Goal: Task Accomplishment & Management: Manage account settings

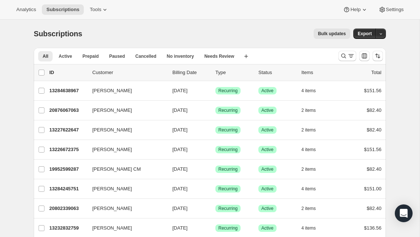
click at [348, 56] on icon "Search and filter results" at bounding box center [350, 55] width 7 height 7
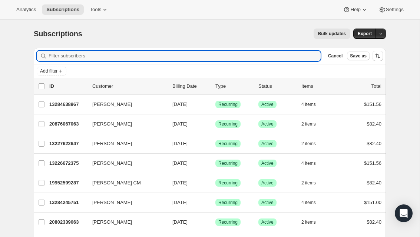
click at [173, 52] on input "Filter subscribers" at bounding box center [185, 56] width 272 height 10
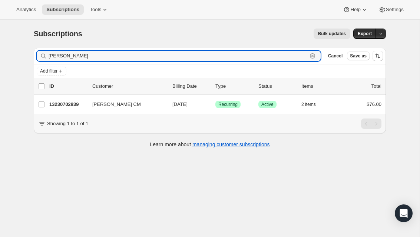
type input "[PERSON_NAME]"
click at [124, 105] on span "[PERSON_NAME] CM" at bounding box center [116, 104] width 49 height 7
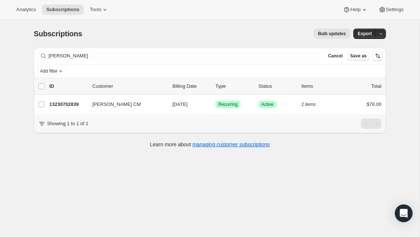
click at [119, 106] on span "[PERSON_NAME] CM" at bounding box center [116, 104] width 49 height 7
click at [113, 104] on span "[PERSON_NAME] CM" at bounding box center [116, 104] width 49 height 7
click at [112, 104] on span "[PERSON_NAME] CM" at bounding box center [116, 104] width 49 height 7
click at [117, 102] on span "[PERSON_NAME] CM" at bounding box center [116, 104] width 49 height 7
click at [81, 103] on p "13230702839" at bounding box center [67, 104] width 37 height 7
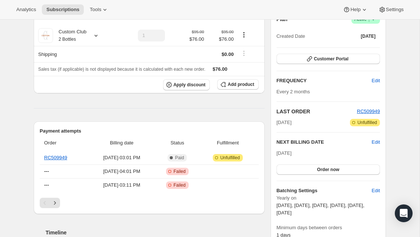
scroll to position [80, 0]
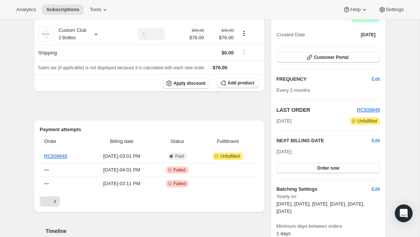
click at [237, 157] on span "Unfulfilled" at bounding box center [230, 156] width 20 height 6
click at [64, 157] on link "RC509949" at bounding box center [55, 156] width 23 height 6
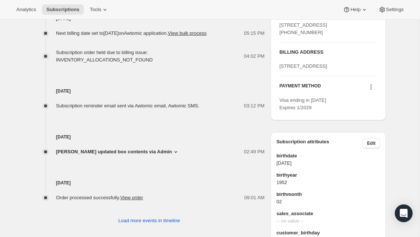
scroll to position [371, 0]
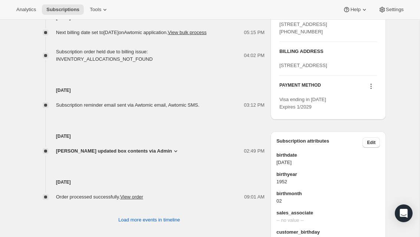
click at [333, 111] on div "Visa ending in [DATE] Expires 1/2029" at bounding box center [327, 103] width 97 height 15
click at [373, 90] on icon at bounding box center [370, 86] width 7 height 7
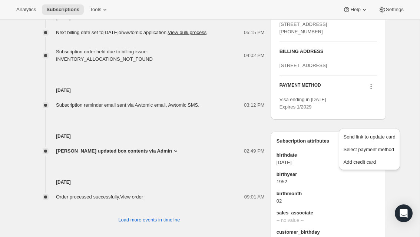
click at [366, 162] on span "Add credit card" at bounding box center [359, 162] width 32 height 6
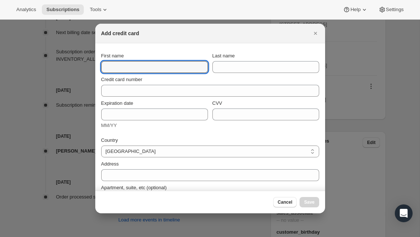
click at [187, 67] on input "First name" at bounding box center [154, 67] width 107 height 12
type input "[PERSON_NAME]"
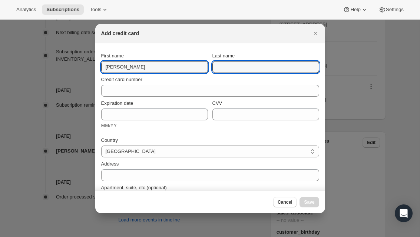
click at [273, 69] on input "Last name" at bounding box center [265, 67] width 107 height 12
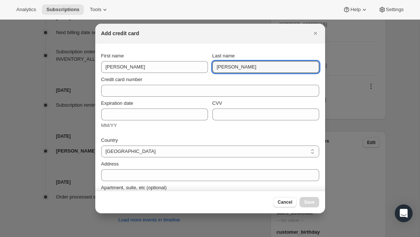
type input "[PERSON_NAME]"
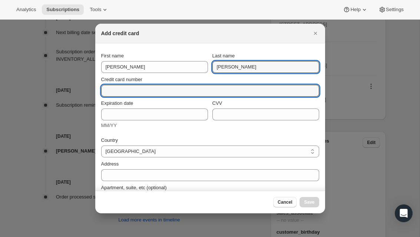
click at [253, 90] on input "Credit card number" at bounding box center [207, 91] width 212 height 12
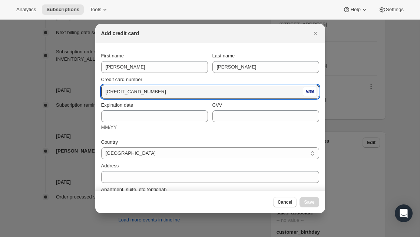
type input "[CREDIT_CARD_NUMBER]"
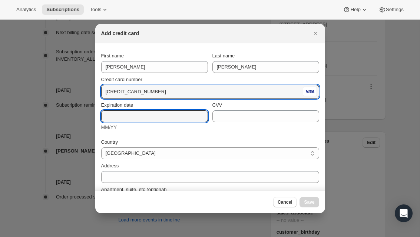
click at [174, 113] on input "Expiration date" at bounding box center [154, 116] width 107 height 12
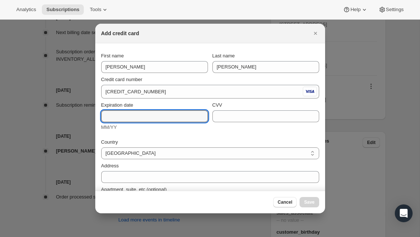
type input "P"
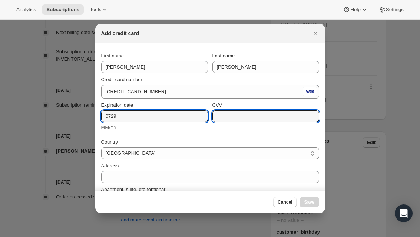
click at [269, 114] on input "CVV" at bounding box center [265, 116] width 107 height 12
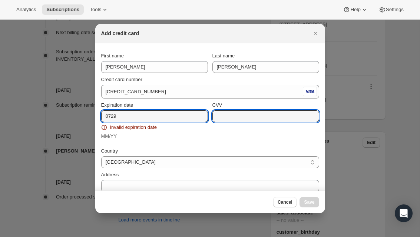
click at [116, 115] on input "0729" at bounding box center [154, 116] width 107 height 12
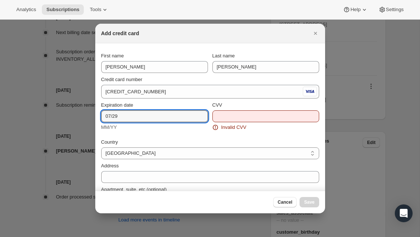
type input "07/29"
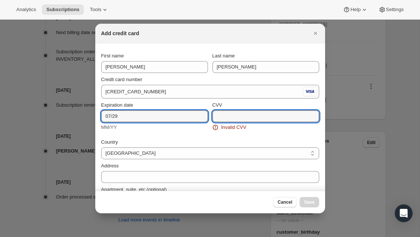
click at [276, 114] on input "CVV" at bounding box center [265, 116] width 107 height 12
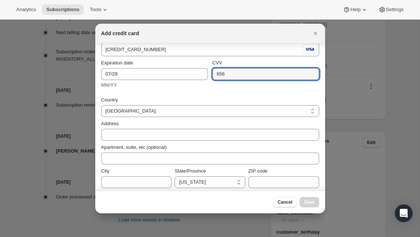
scroll to position [43, 0]
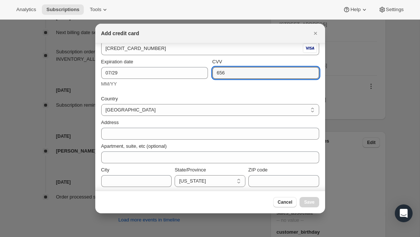
type input "656"
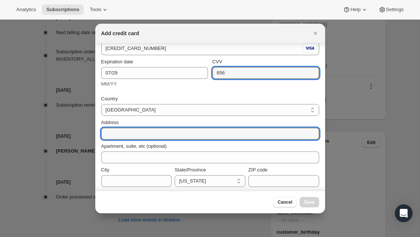
click at [295, 134] on input "Address" at bounding box center [210, 134] width 218 height 12
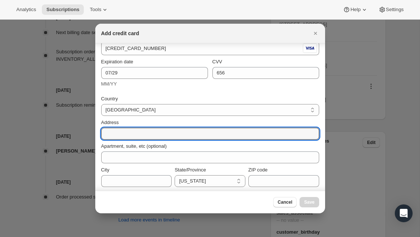
click at [244, 134] on input "Address" at bounding box center [210, 134] width 218 height 12
type input "[STREET_ADDRESS]"
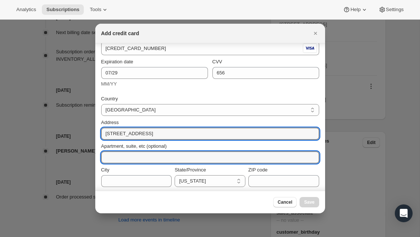
click at [190, 157] on input "Apartment, suite, etc (optional)" at bounding box center [210, 157] width 218 height 12
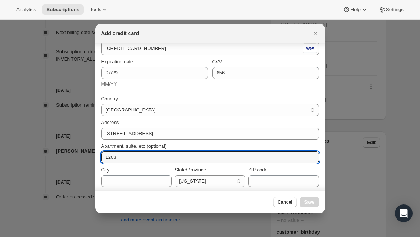
type input "1203"
click at [283, 176] on input "ZIP code" at bounding box center [283, 181] width 71 height 12
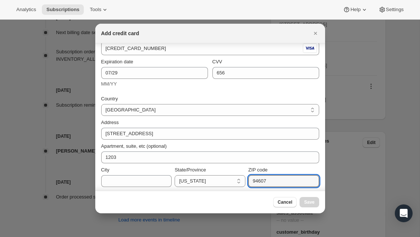
type input "94607"
click at [155, 181] on input "City" at bounding box center [136, 181] width 71 height 12
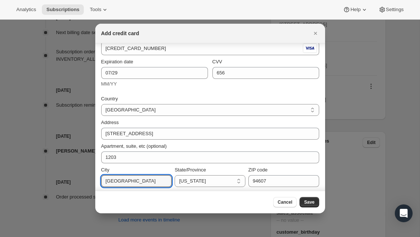
type input "[GEOGRAPHIC_DATA]"
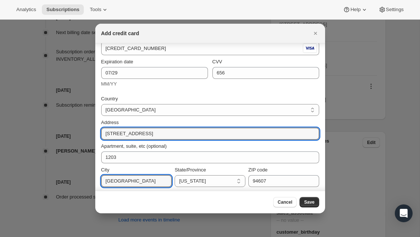
click at [243, 135] on input "[STREET_ADDRESS]" at bounding box center [210, 134] width 218 height 12
click at [316, 192] on div "Cancel Save" at bounding box center [210, 202] width 230 height 23
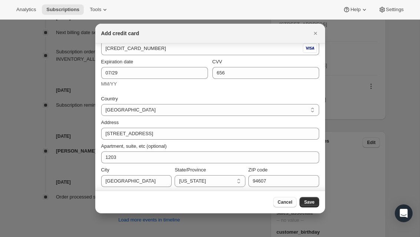
click at [316, 202] on button "Save" at bounding box center [308, 202] width 19 height 10
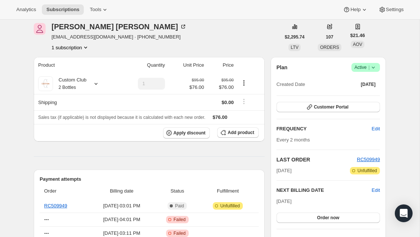
scroll to position [31, 0]
click at [236, 200] on td "Attention Incomplete Unfulfilled" at bounding box center [228, 205] width 59 height 13
click at [67, 206] on link "RC509949" at bounding box center [55, 206] width 23 height 6
